Goal: Use online tool/utility: Utilize a website feature to perform a specific function

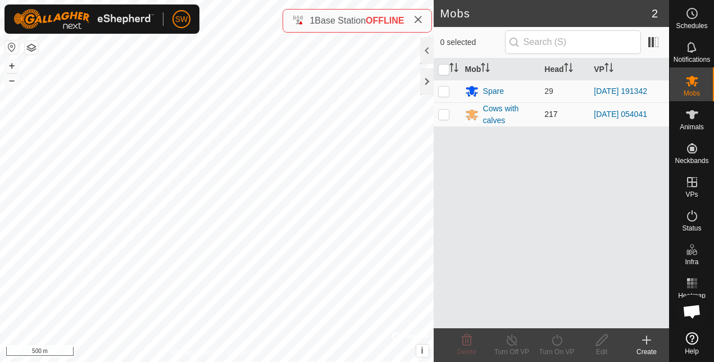
click at [446, 117] on p-checkbox at bounding box center [443, 113] width 11 height 9
checkbox input "true"
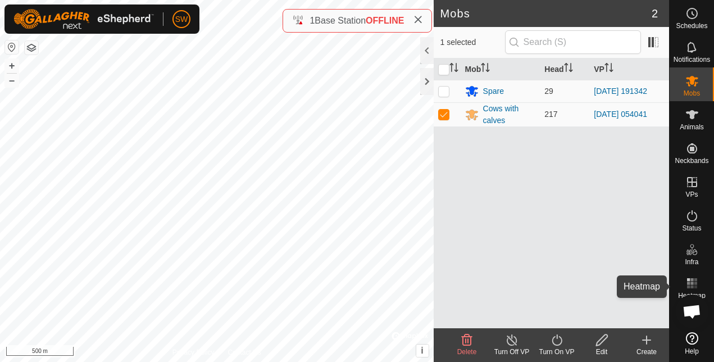
click at [693, 280] on rect at bounding box center [691, 279] width 3 height 3
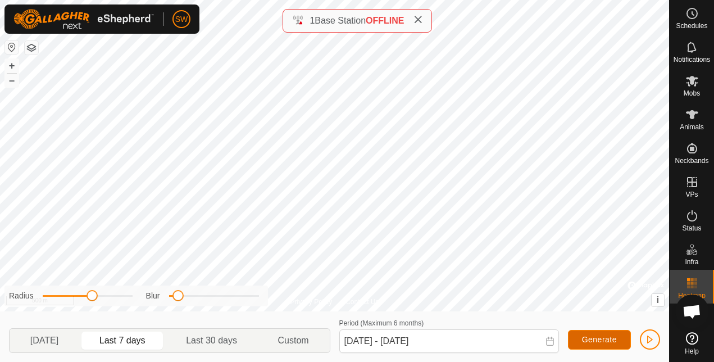
click at [603, 343] on span "Generate" at bounding box center [599, 339] width 35 height 9
drag, startPoint x: 91, startPoint y: 299, endPoint x: 139, endPoint y: 293, distance: 48.0
click at [139, 293] on div "Radius Blur" at bounding box center [135, 295] width 263 height 21
drag, startPoint x: 177, startPoint y: 298, endPoint x: 145, endPoint y: 294, distance: 32.2
click at [146, 294] on div "Blur" at bounding box center [202, 296] width 113 height 12
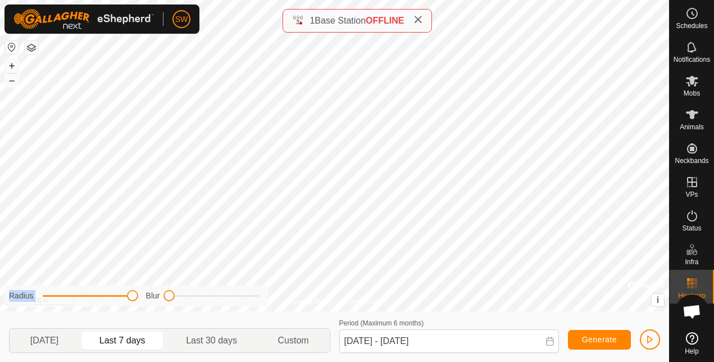
click at [275, 284] on div "Privacy Policy Contact Us WP 157 Type: dam Capacity: 100L Water Level: 100% Dri…" at bounding box center [334, 181] width 669 height 362
click at [650, 337] on span "button" at bounding box center [649, 339] width 9 height 9
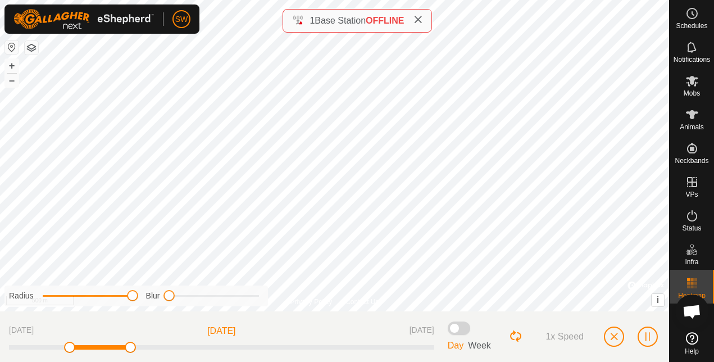
click at [458, 329] on span at bounding box center [458, 327] width 22 height 13
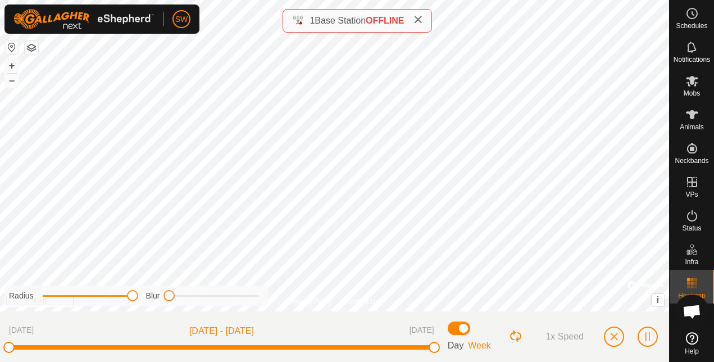
click at [456, 329] on span at bounding box center [458, 327] width 22 height 13
